Goal: Obtain resource: Download file/media

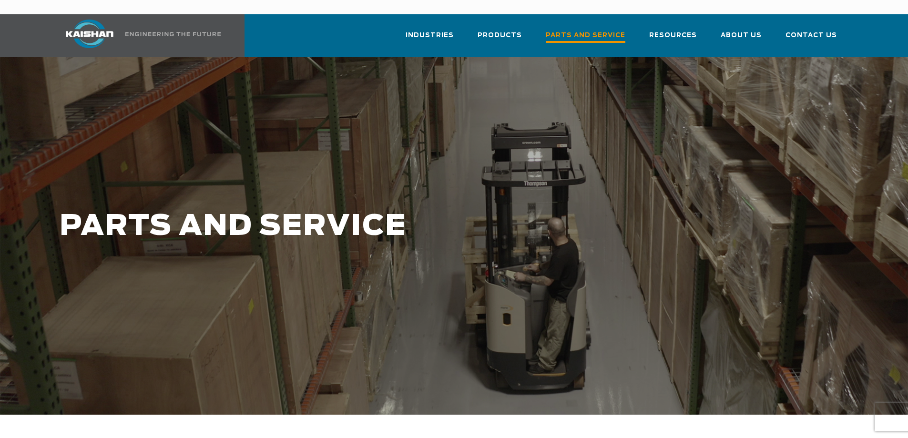
click at [600, 30] on span "Parts and Service" at bounding box center [586, 36] width 80 height 13
click at [600, 30] on span "Parts and Service" at bounding box center [586, 35] width 80 height 11
click at [598, 30] on span "Parts and Service" at bounding box center [586, 36] width 80 height 13
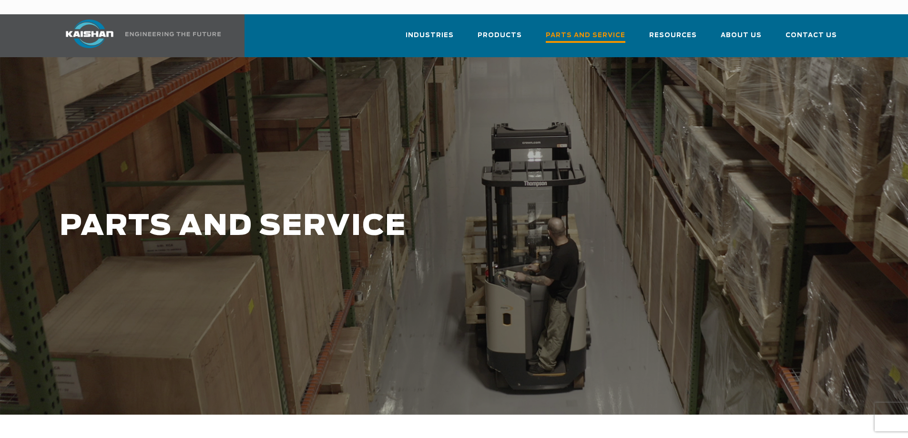
click at [577, 30] on span "Parts and Service" at bounding box center [586, 36] width 80 height 13
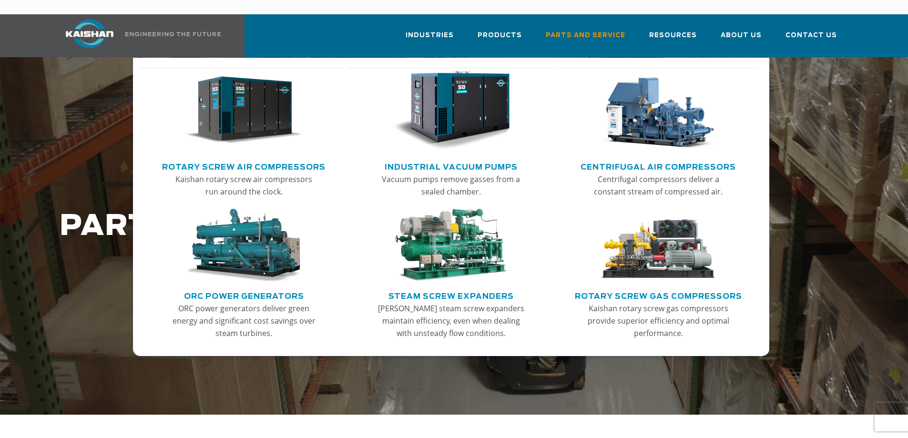
click at [250, 114] on img "Main menu" at bounding box center [243, 110] width 117 height 79
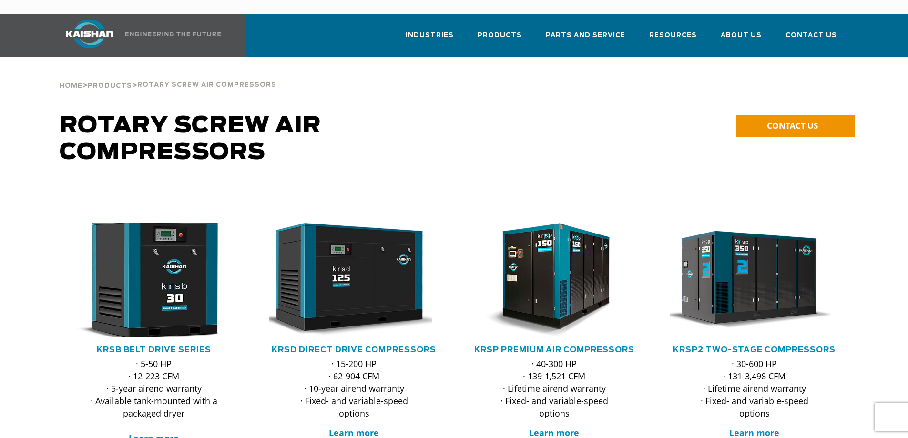
click at [173, 299] on img at bounding box center [146, 280] width 187 height 126
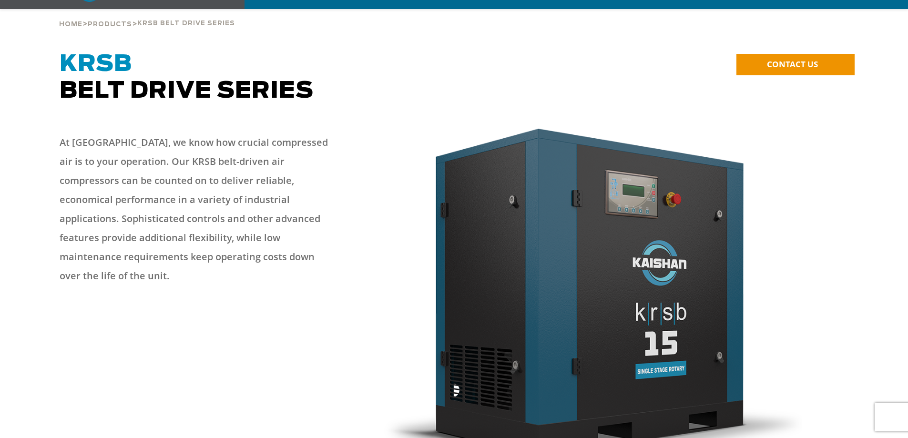
scroll to position [127, 0]
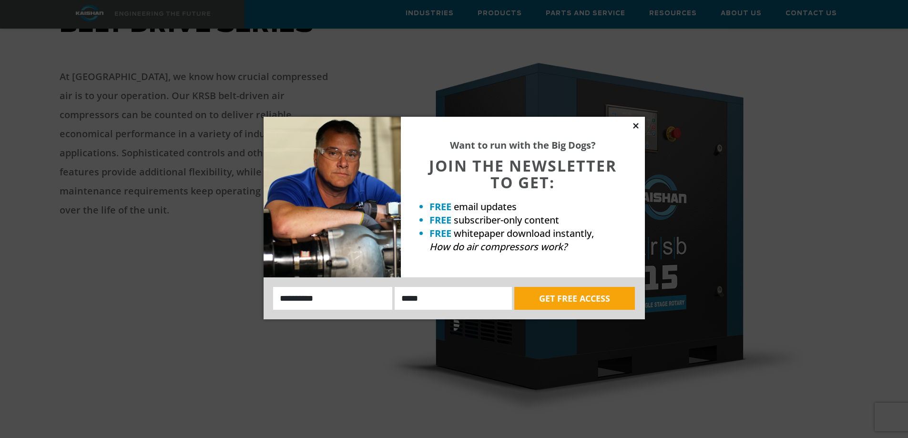
click at [635, 126] on icon at bounding box center [636, 126] width 9 height 9
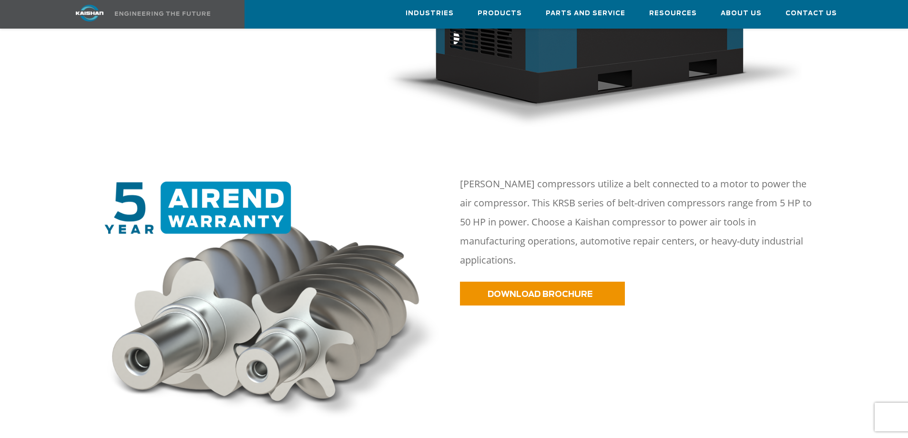
scroll to position [413, 0]
click at [573, 291] on span "DOWNLOAD BROCHURE" at bounding box center [527, 295] width 105 height 8
